Goal: Information Seeking & Learning: Learn about a topic

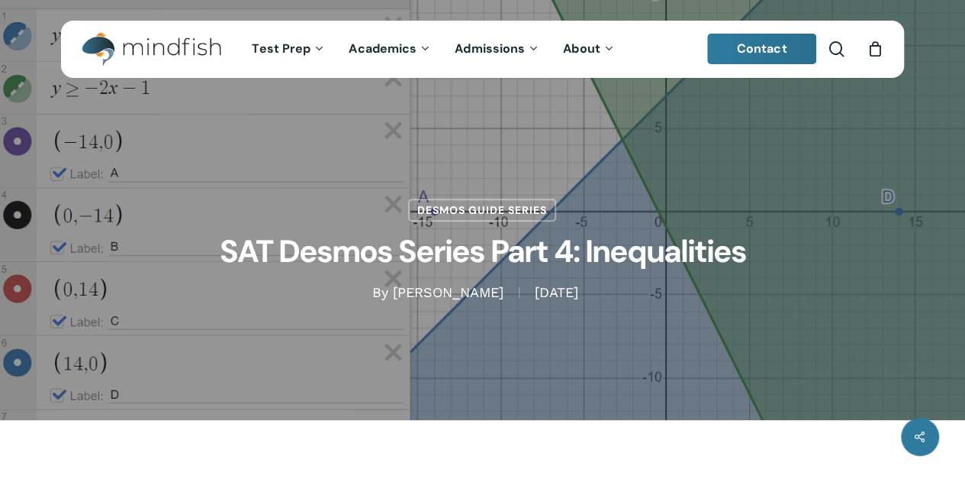
click at [859, 252] on h1 "SAT Desmos Series Part 4: Inequalities" at bounding box center [483, 252] width 763 height 62
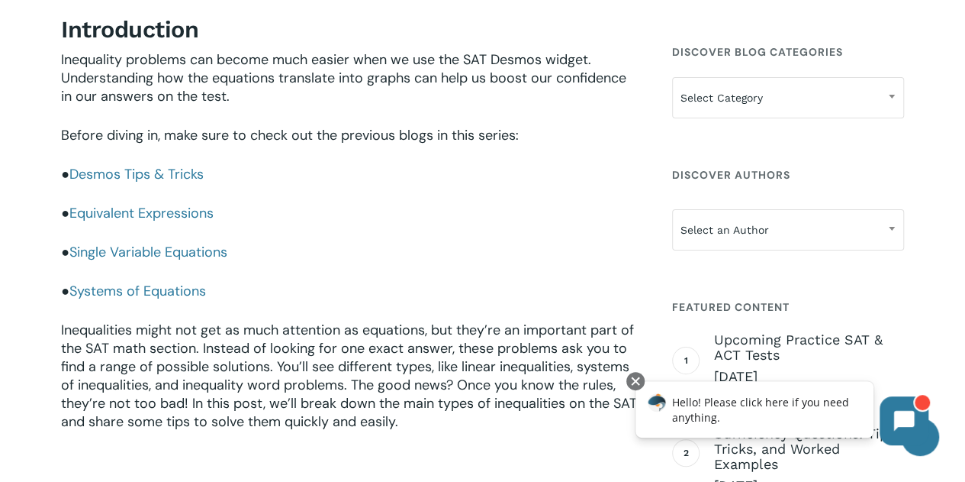
scroll to position [502, 0]
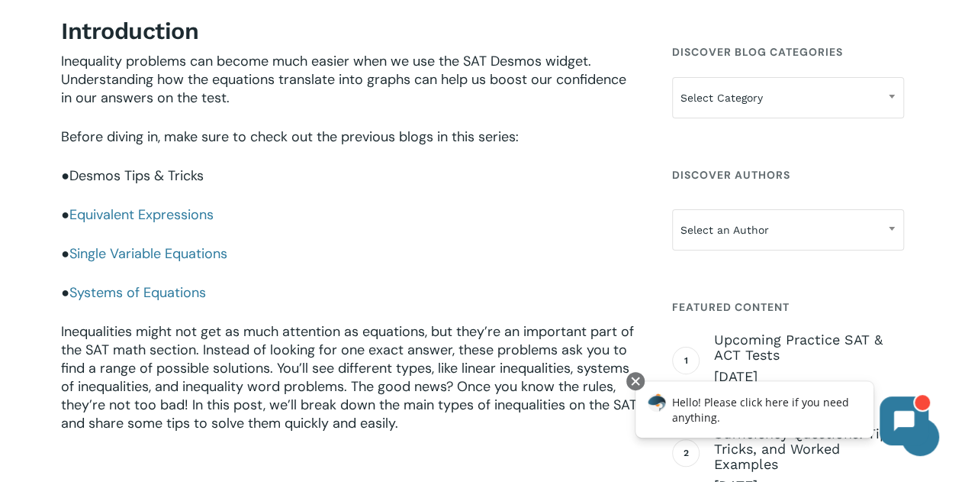
click at [95, 181] on link "Desmos Tips & Tricks" at bounding box center [136, 175] width 134 height 18
